Goal: Information Seeking & Learning: Learn about a topic

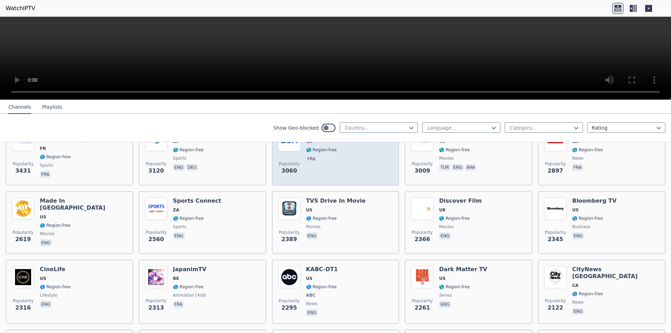
scroll to position [279, 0]
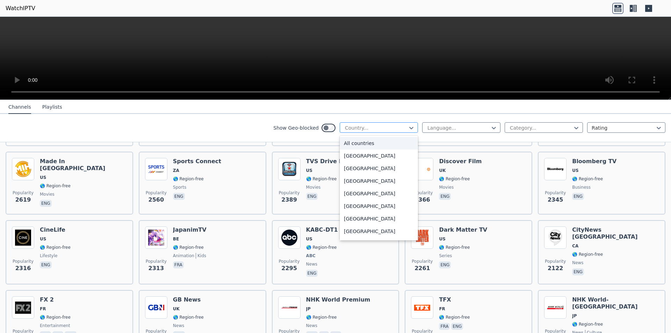
click at [376, 125] on div at bounding box center [376, 127] width 64 height 7
type input "**"
click at [375, 230] on div "[GEOGRAPHIC_DATA]" at bounding box center [379, 231] width 78 height 13
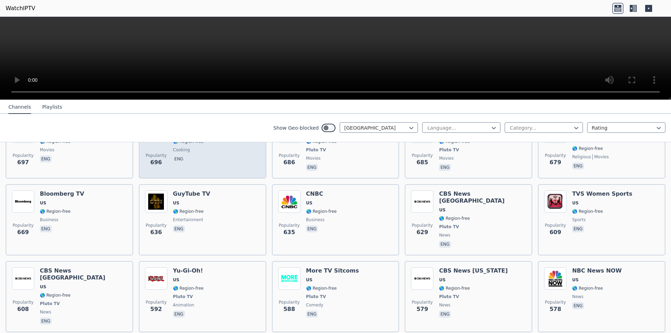
scroll to position [734, 0]
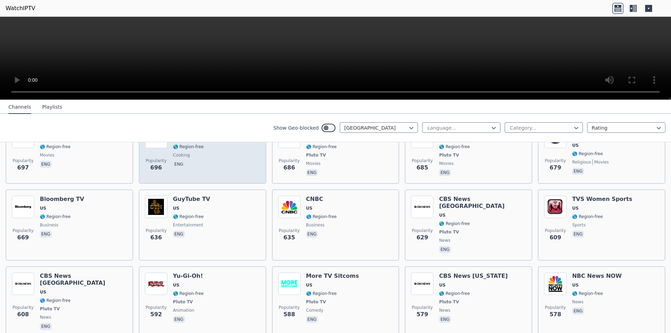
click at [221, 273] on div "Popularity 592 Yu-Gi-Oh! US 🌎 Region-free Pluto TV animation eng" at bounding box center [202, 302] width 115 height 59
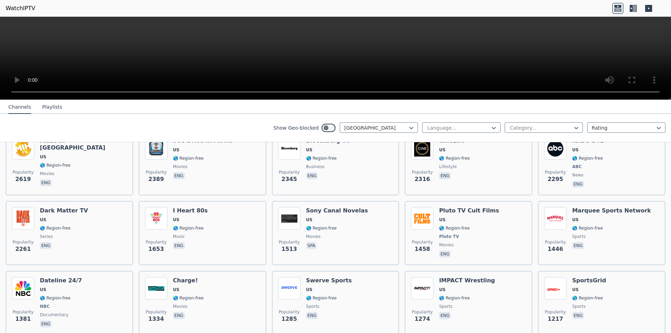
scroll to position [0, 0]
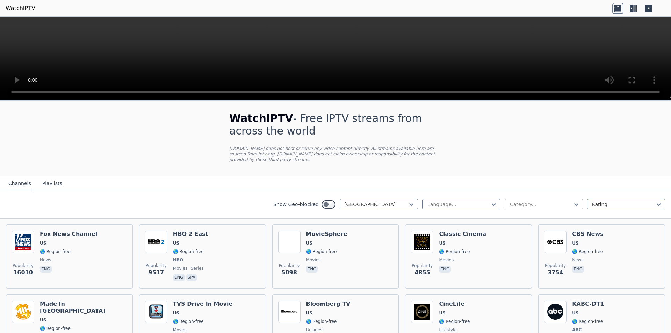
click at [509, 201] on div at bounding box center [541, 204] width 64 height 7
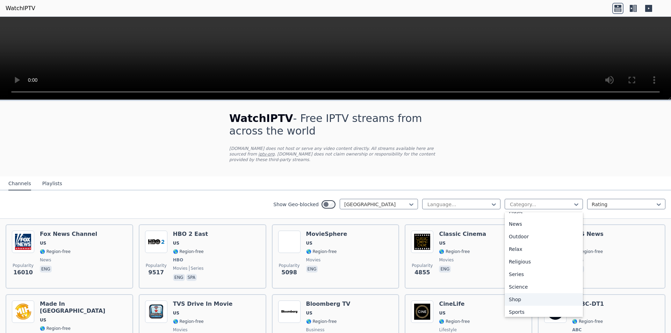
scroll to position [238, 0]
click at [521, 278] on div "Sports" at bounding box center [543, 284] width 78 height 13
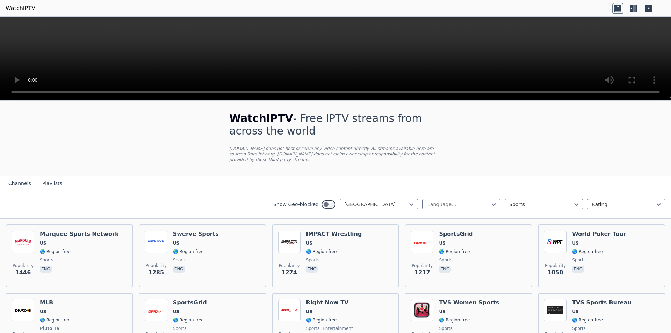
drag, startPoint x: 197, startPoint y: 121, endPoint x: 204, endPoint y: 124, distance: 7.3
drag, startPoint x: 89, startPoint y: 51, endPoint x: 64, endPoint y: 36, distance: 29.4
